Goal: Information Seeking & Learning: Find specific fact

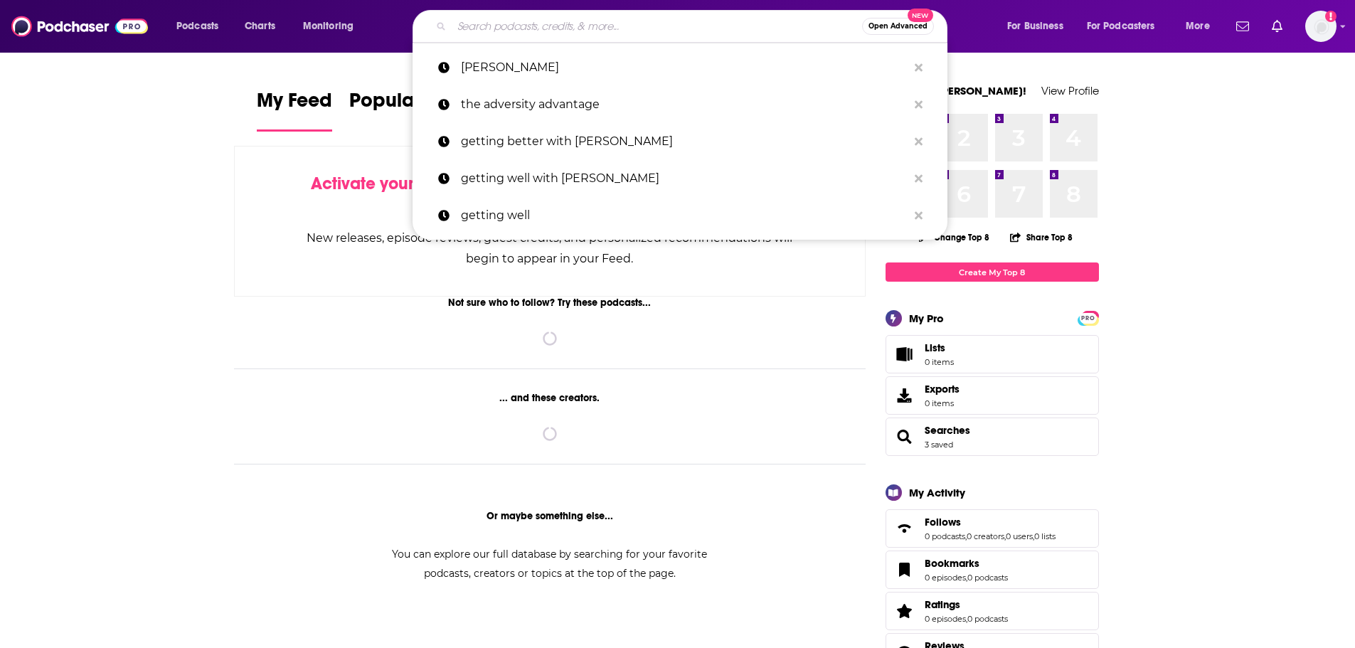
click at [678, 23] on input "Search podcasts, credits, & more..." at bounding box center [657, 26] width 411 height 23
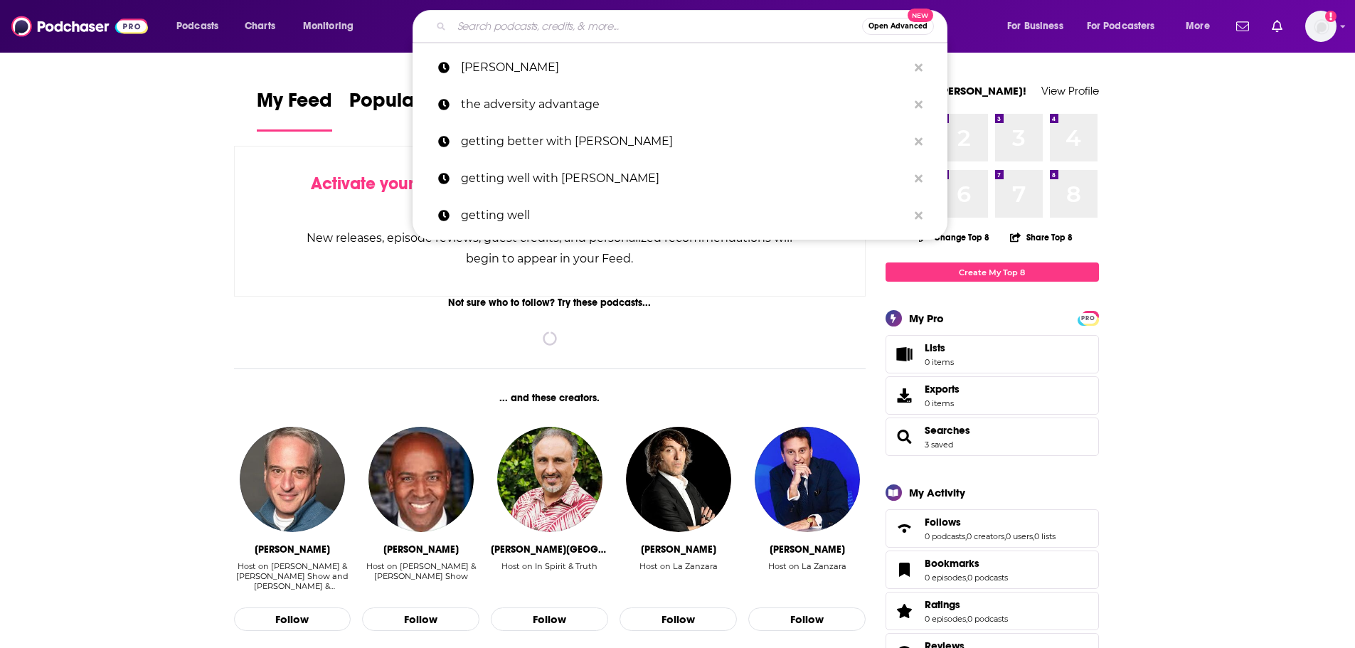
click at [544, 28] on input "Search podcasts, credits, & more..." at bounding box center [657, 26] width 411 height 23
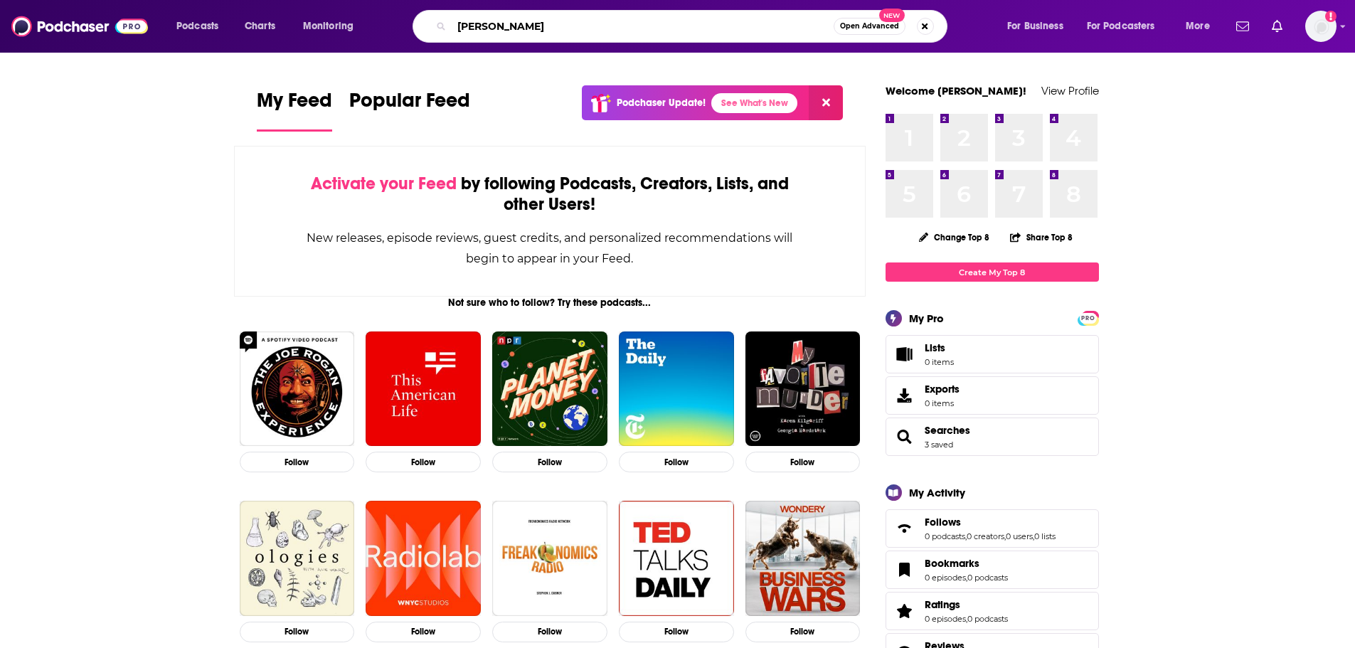
type input "[PERSON_NAME]"
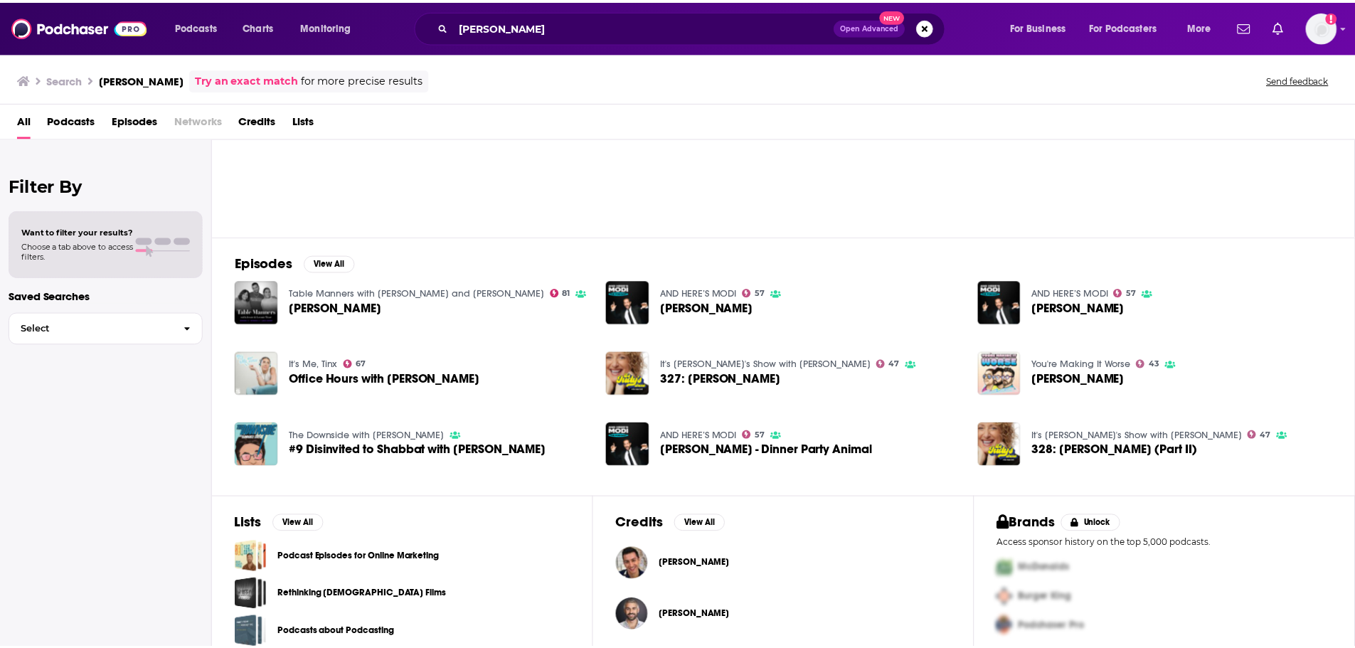
scroll to position [115, 0]
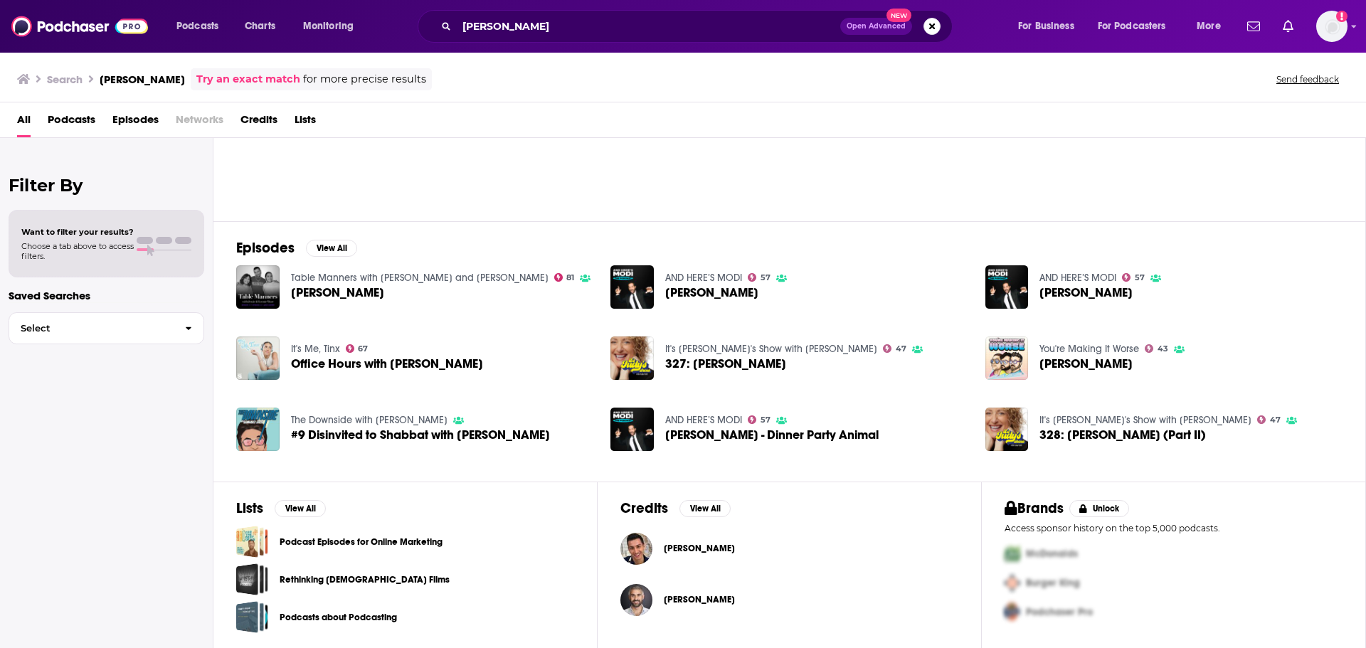
click at [667, 545] on span "[PERSON_NAME]" at bounding box center [699, 548] width 71 height 11
